Goal: Transaction & Acquisition: Book appointment/travel/reservation

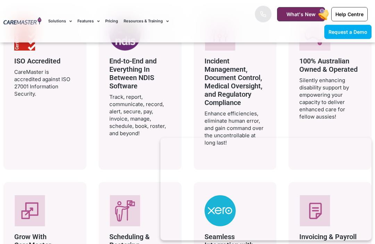
scroll to position [1273, 0]
click at [121, 199] on icon at bounding box center [125, 210] width 30 height 31
click at [130, 204] on icon at bounding box center [132, 204] width 6 height 5
click at [129, 244] on span "Scheduling & Rostering" at bounding box center [129, 241] width 40 height 17
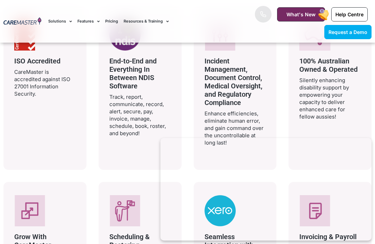
click at [129, 244] on span "Scheduling & Rostering" at bounding box center [129, 241] width 40 height 17
click at [129, 238] on span "Scheduling & Rostering" at bounding box center [129, 241] width 40 height 17
click at [340, 27] on link "Request a Demo" at bounding box center [347, 32] width 47 height 14
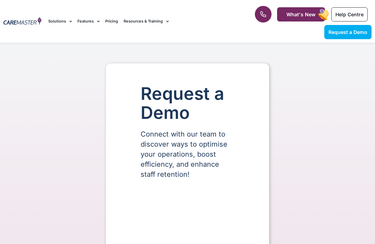
select select "**"
